Goal: Task Accomplishment & Management: Manage account settings

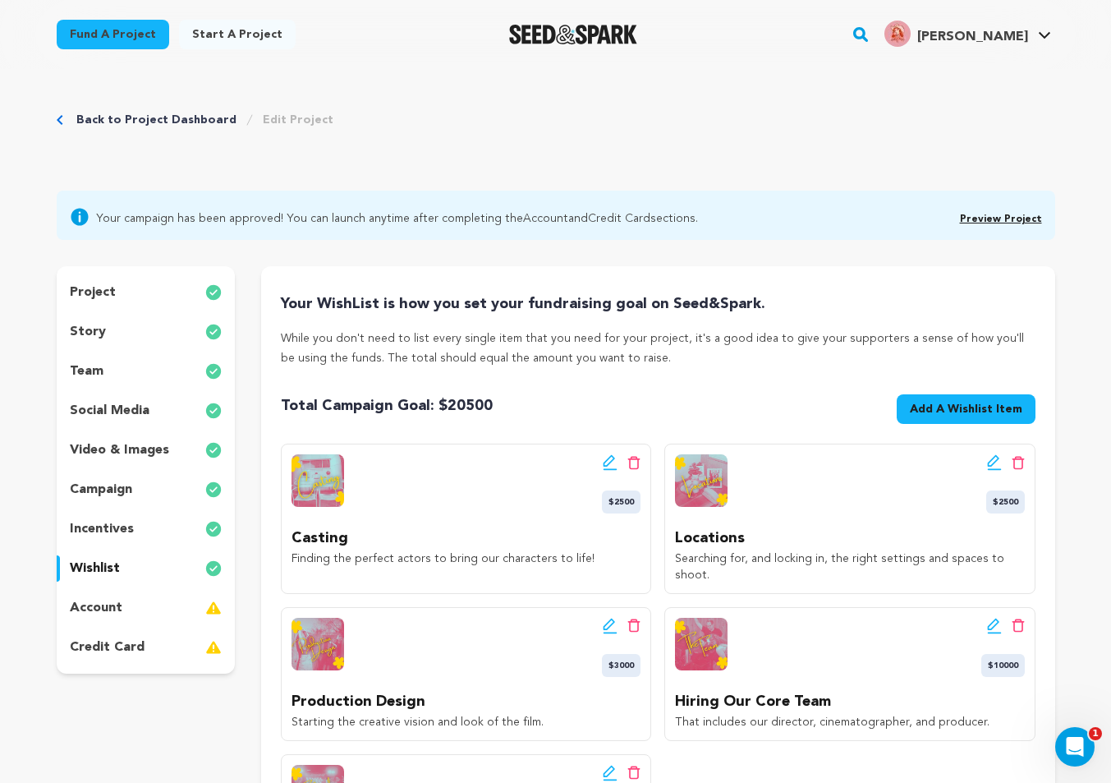
click at [102, 608] on p "account" at bounding box center [96, 608] width 53 height 20
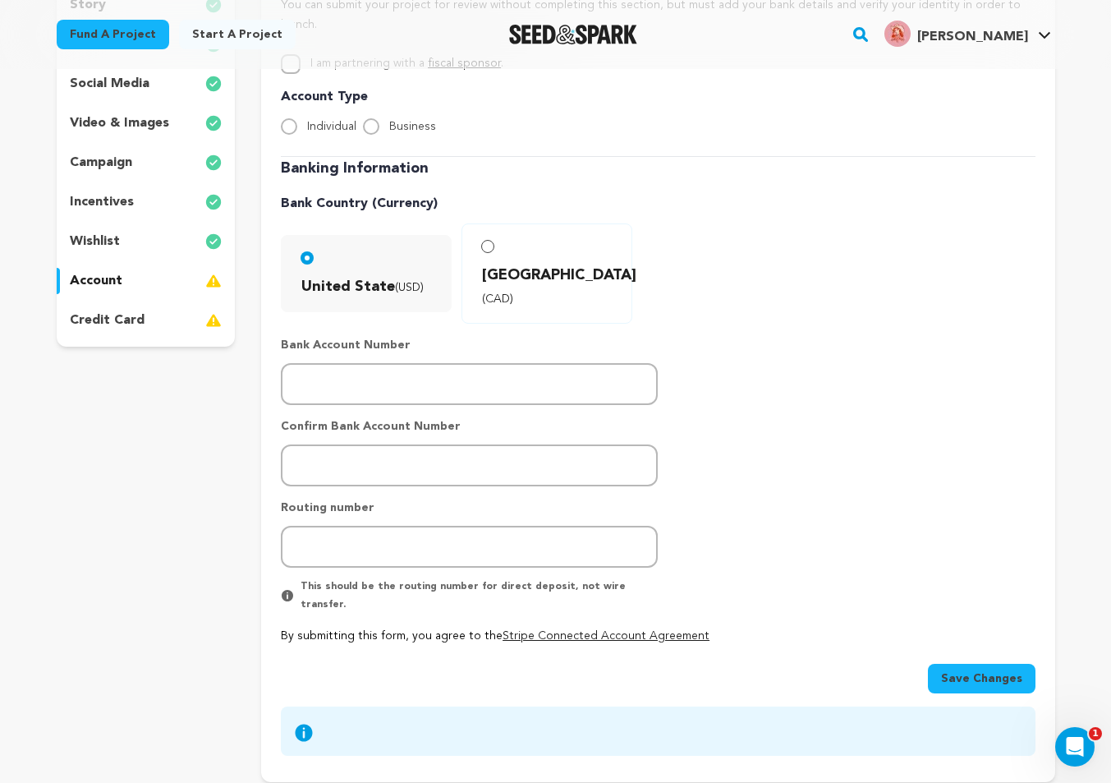
scroll to position [332, 0]
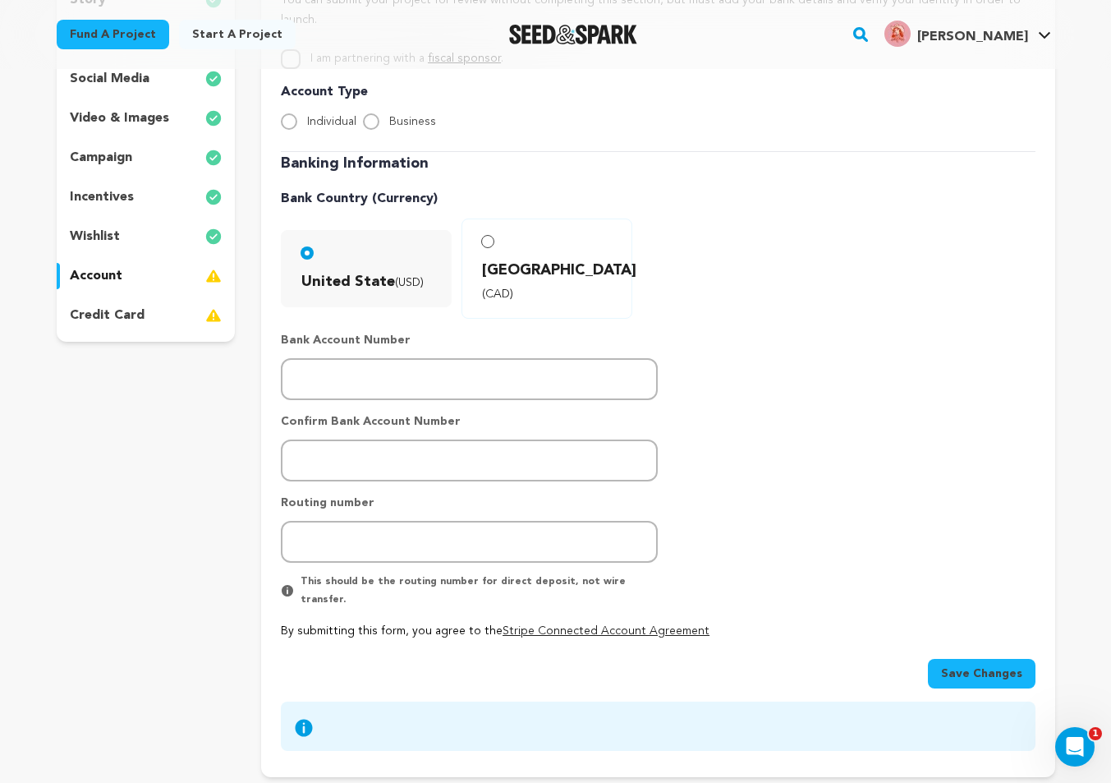
click at [119, 310] on p "credit card" at bounding box center [107, 316] width 75 height 20
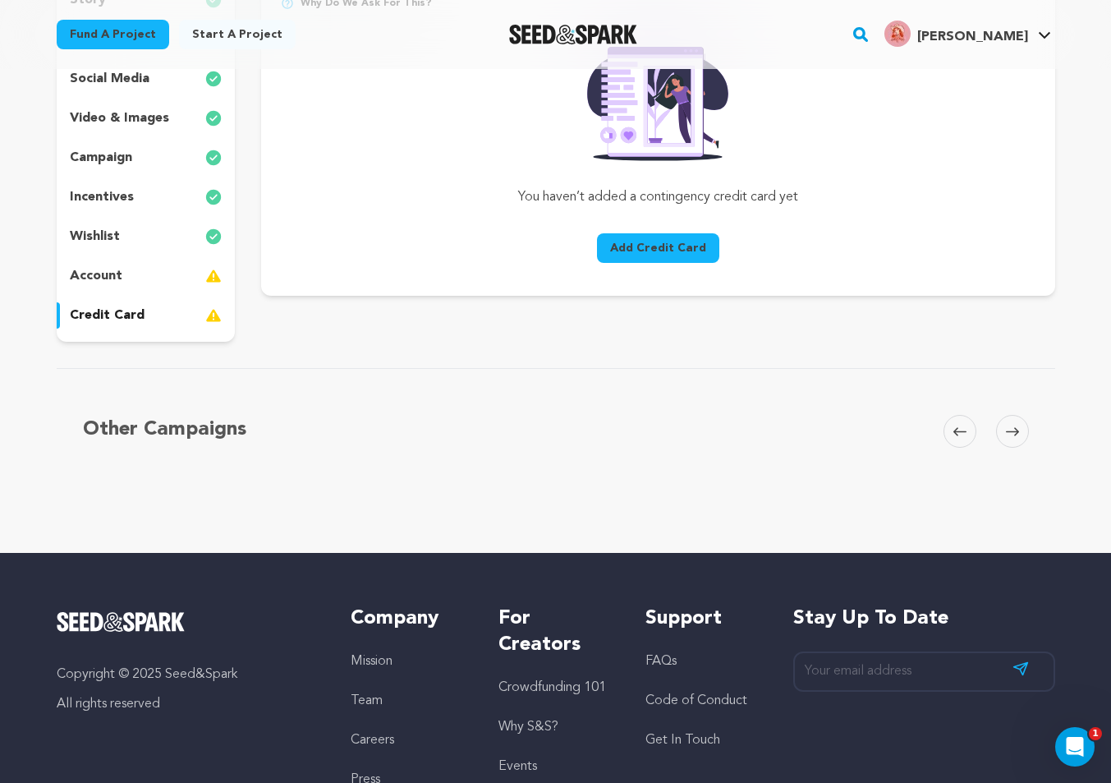
click at [144, 277] on div "account" at bounding box center [146, 276] width 179 height 26
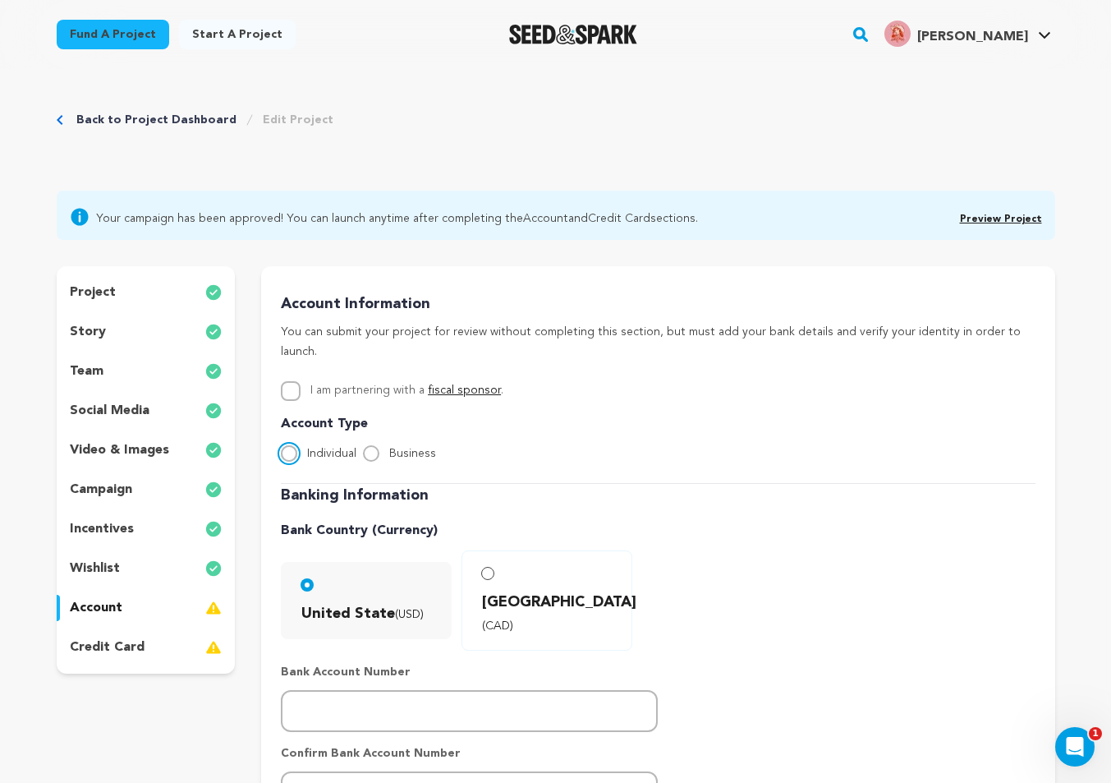
click at [292, 445] on input "Individual" at bounding box center [289, 453] width 16 height 16
radio input "true"
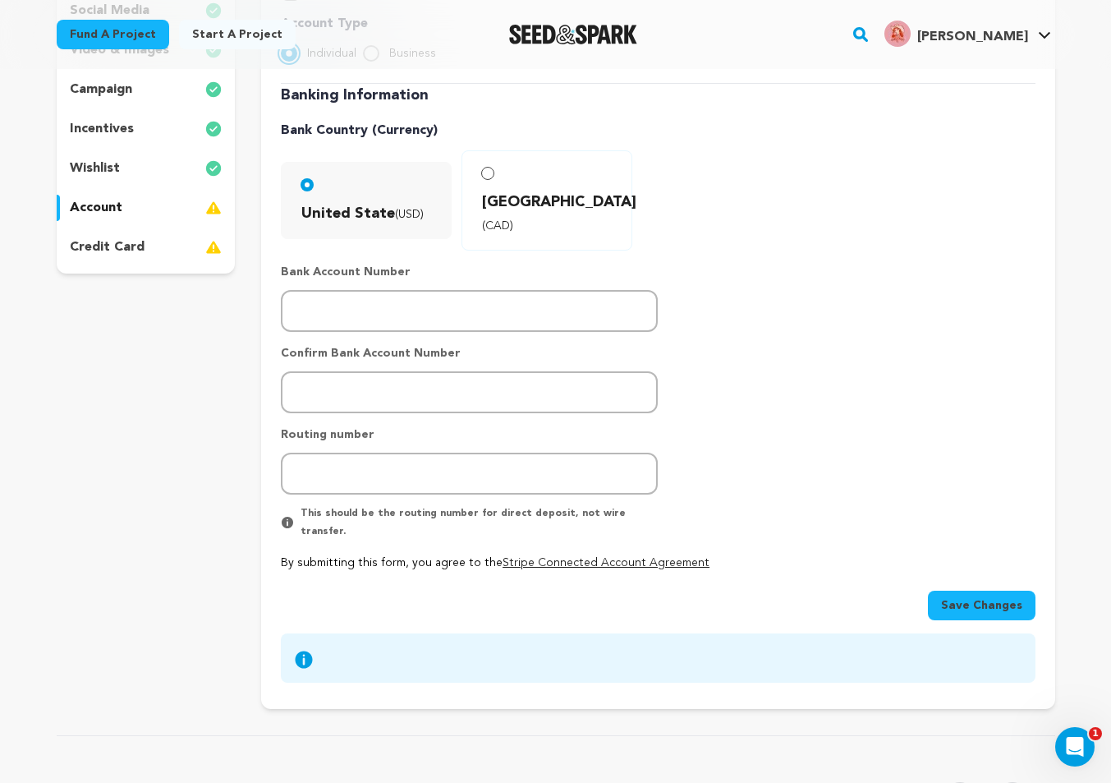
scroll to position [404, 0]
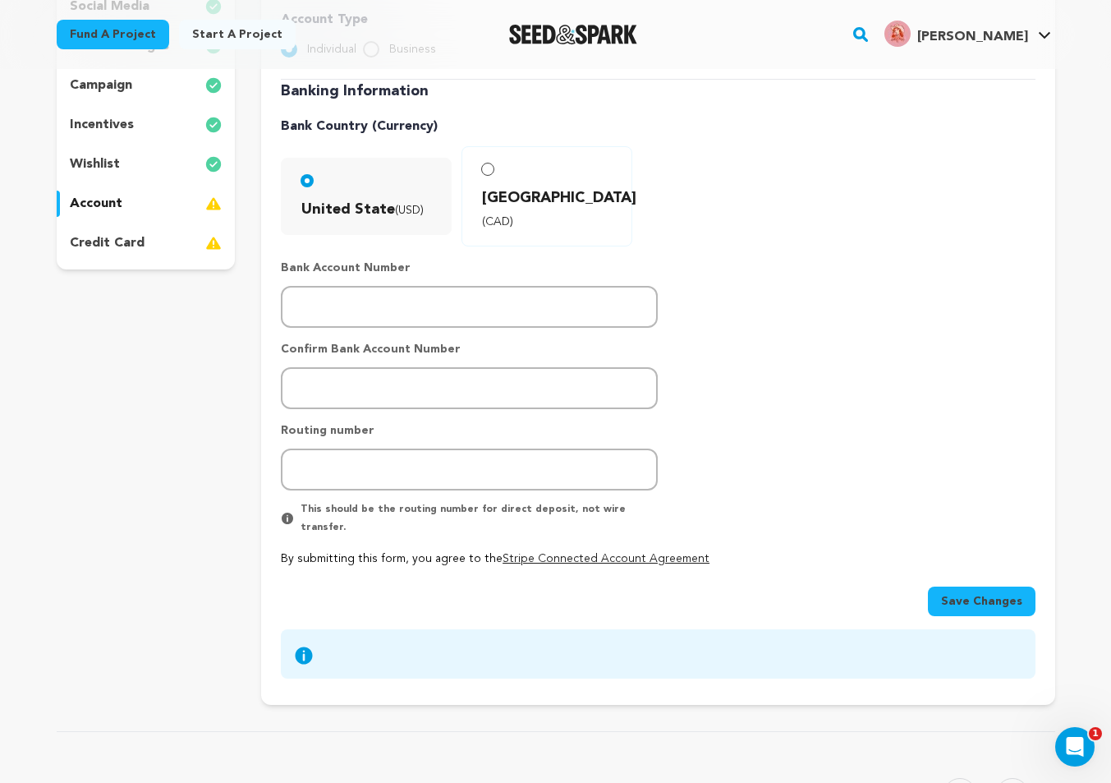
click at [147, 246] on div "credit card" at bounding box center [146, 243] width 179 height 26
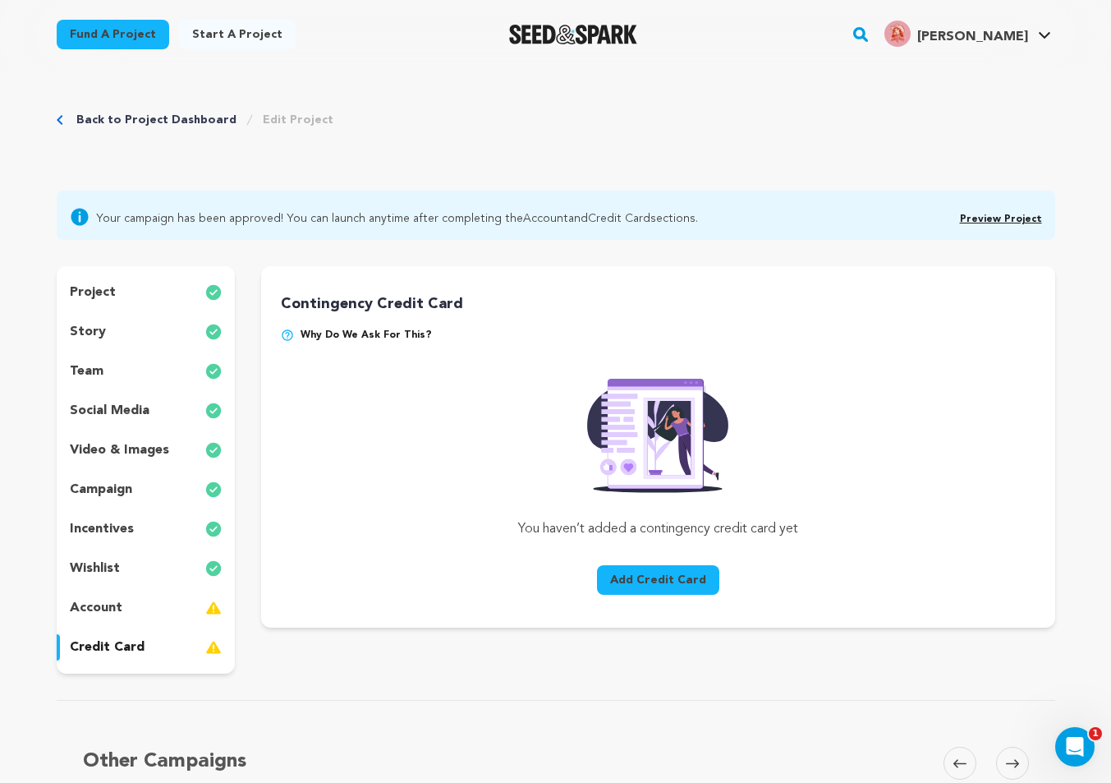
click at [324, 335] on span "Why do we ask for this?" at bounding box center [366, 334] width 131 height 13
click at [288, 335] on img at bounding box center [287, 334] width 13 height 13
